Goal: Complete application form

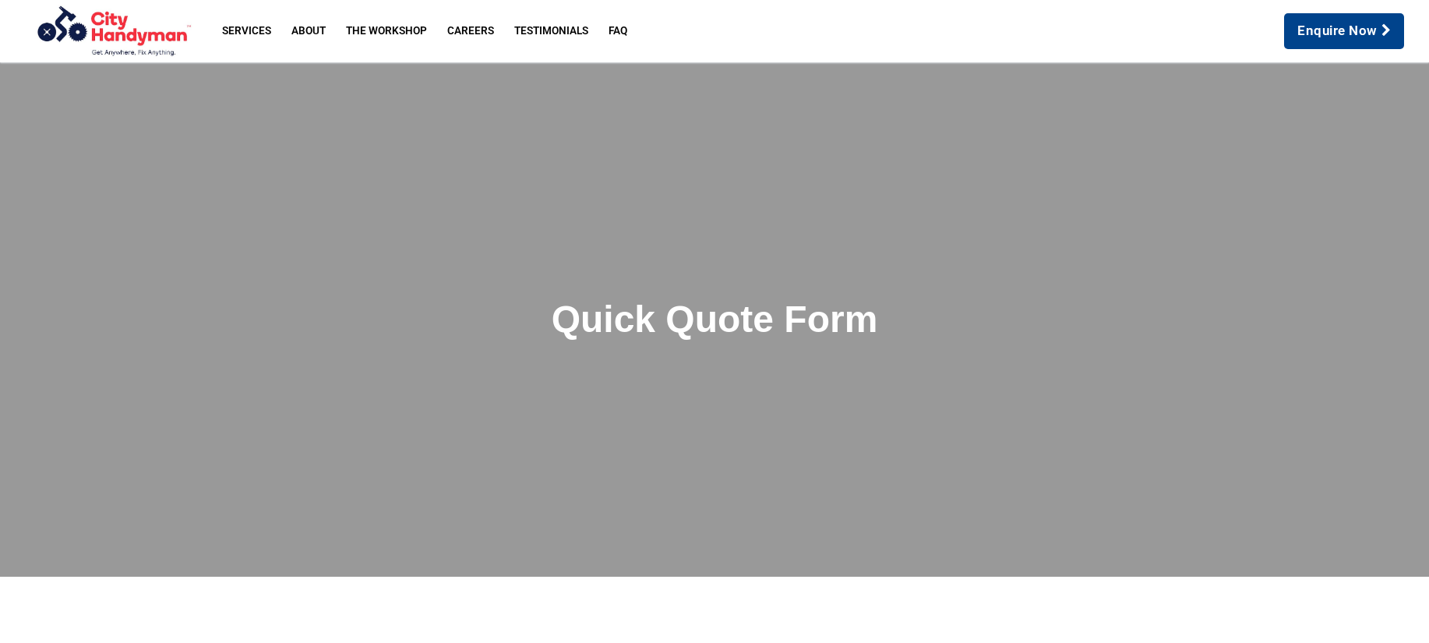
scroll to position [698, 0]
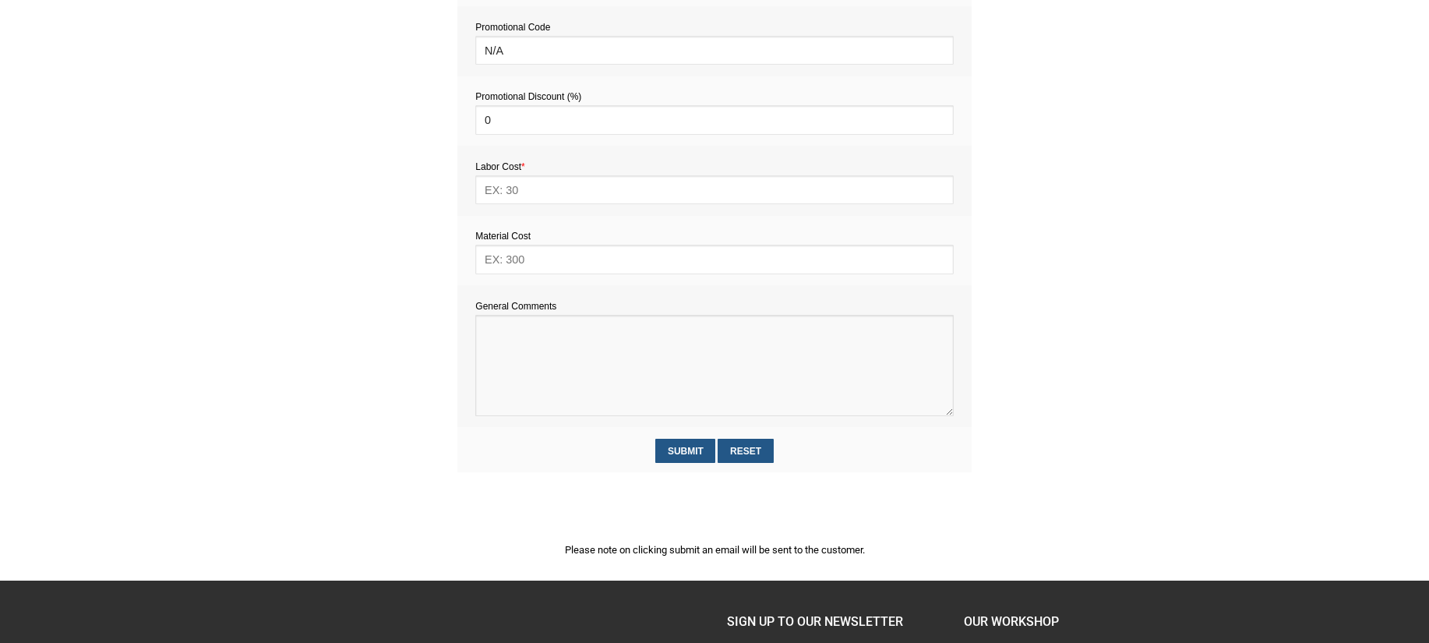
click at [508, 352] on textarea at bounding box center [714, 365] width 478 height 101
paste textarea "Estimate provision for a professional assembly handyman (service call out and l…"
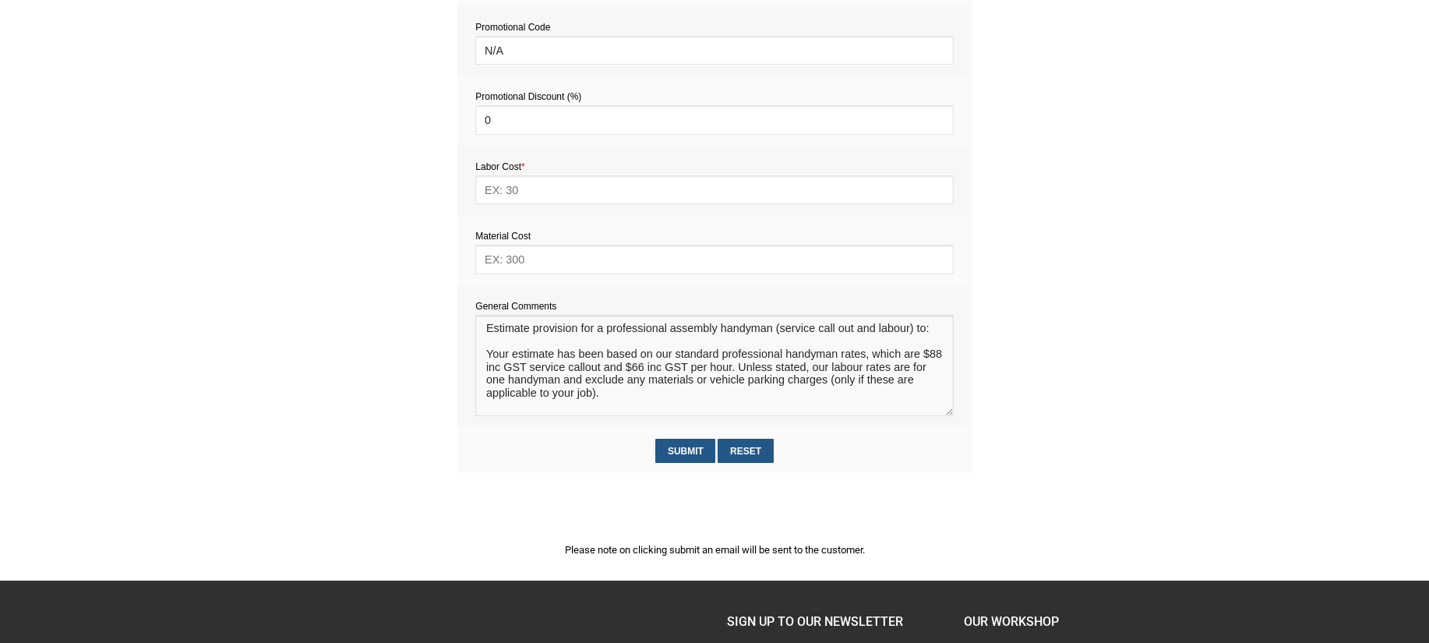
click at [495, 347] on textarea at bounding box center [714, 365] width 478 height 101
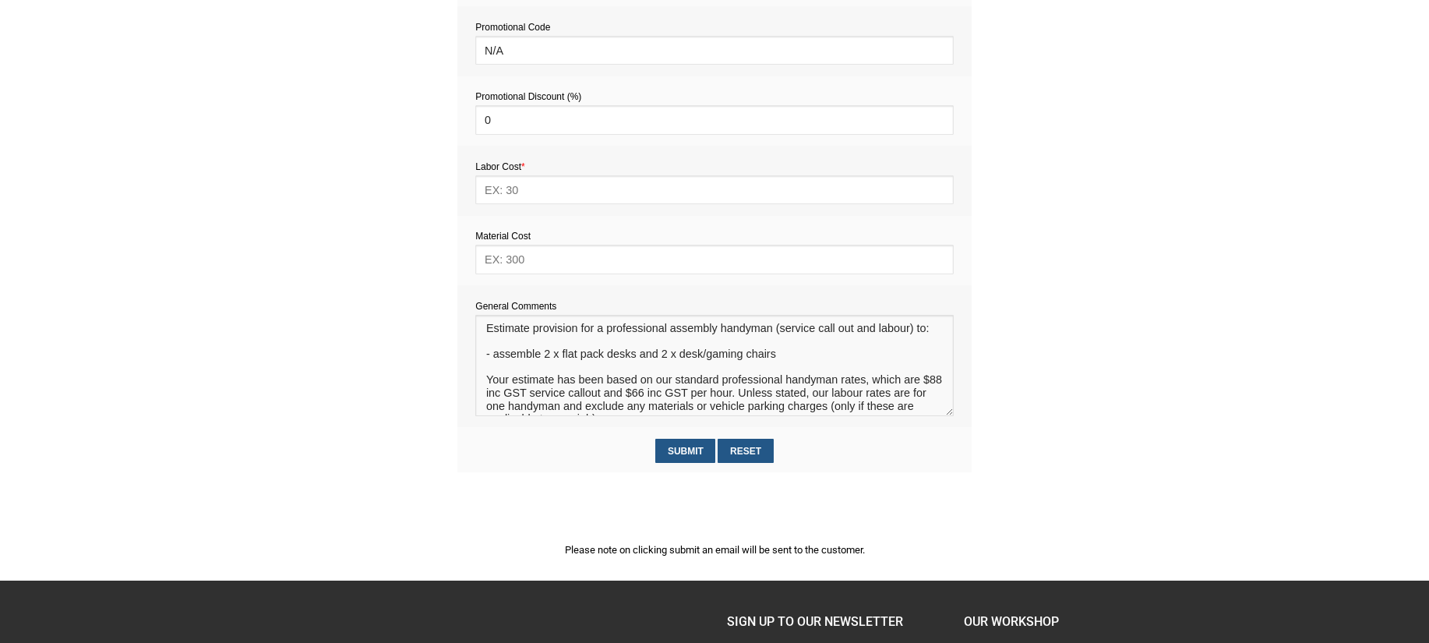
type textarea "Estimate provision for a professional assembly handyman (service call out and l…"
click at [554, 261] on input "text" at bounding box center [714, 259] width 478 height 29
type input "0"
click at [540, 192] on input "text" at bounding box center [714, 189] width 478 height 29
type input "286"
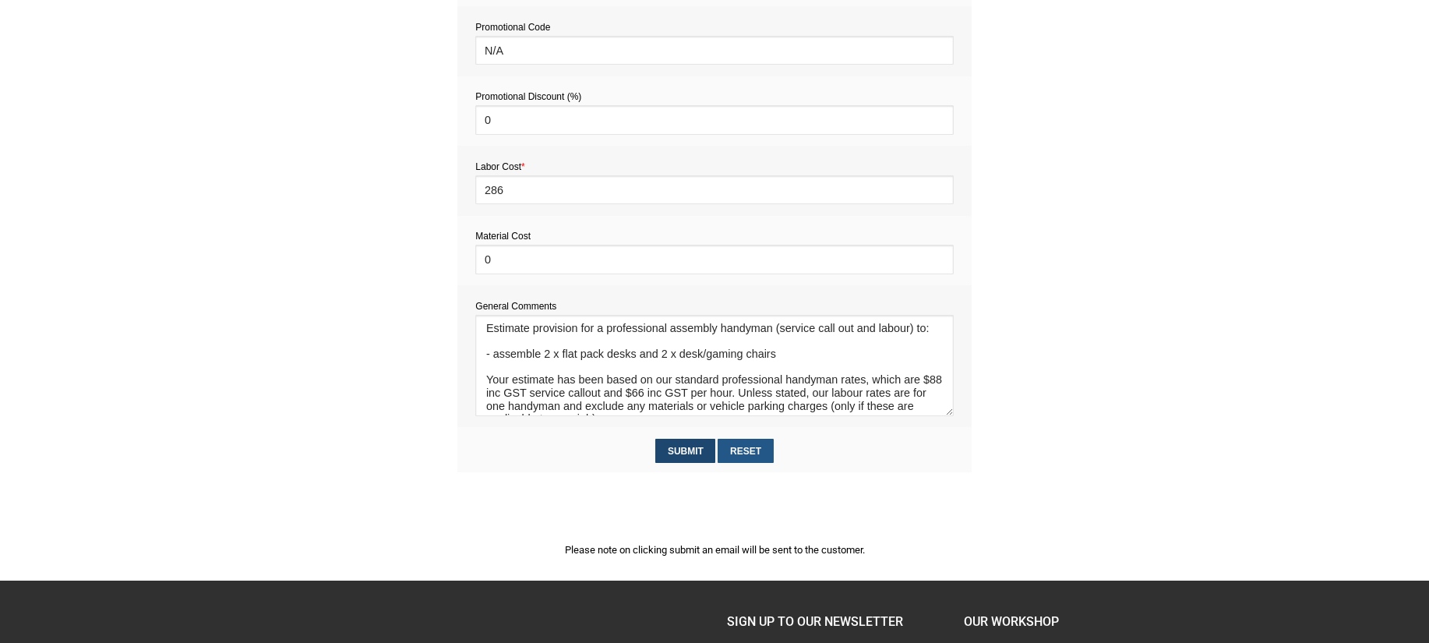
click at [681, 454] on input "Submit" at bounding box center [685, 451] width 60 height 24
